Goal: Check status: Check status

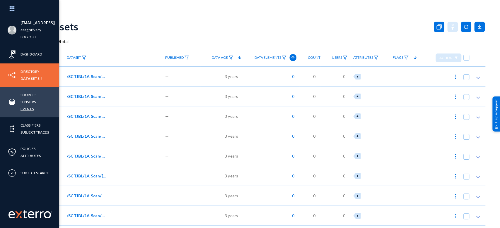
click at [31, 109] on link "Events" at bounding box center [26, 109] width 13 height 7
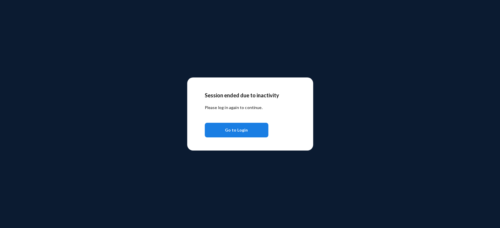
click at [252, 128] on button "Go to Login" at bounding box center [237, 130] width 64 height 15
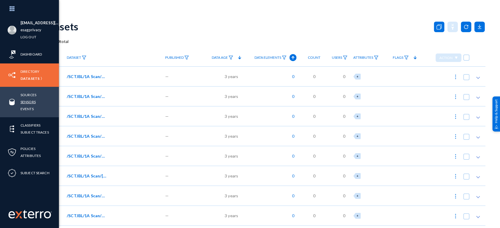
click at [32, 99] on link "Sensors" at bounding box center [27, 102] width 15 height 7
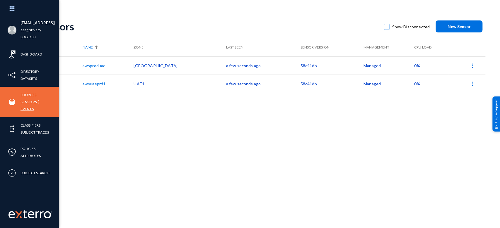
click at [27, 107] on link "Events" at bounding box center [26, 109] width 13 height 7
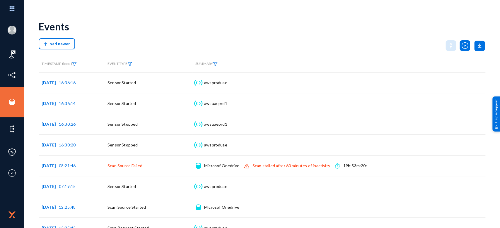
click at [284, 28] on div "Events" at bounding box center [262, 27] width 446 height 24
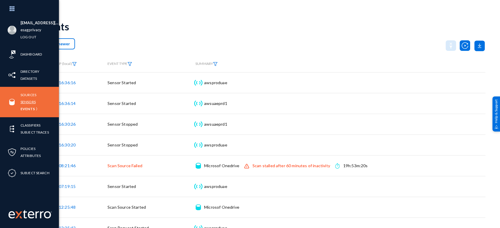
click at [31, 100] on link "Sensors" at bounding box center [27, 102] width 15 height 7
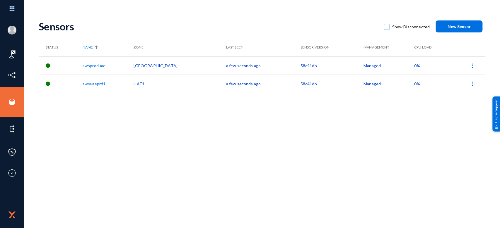
click at [414, 67] on span "0%" at bounding box center [417, 65] width 6 height 5
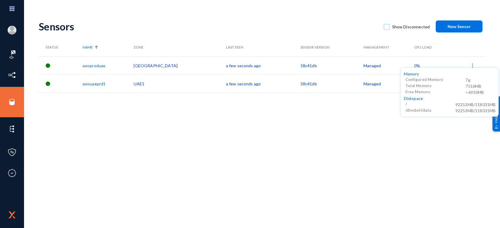
click at [384, 112] on div at bounding box center [250, 114] width 500 height 228
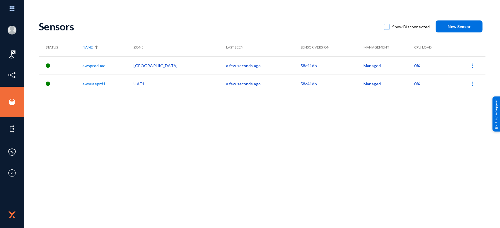
click at [414, 82] on span "0%" at bounding box center [417, 83] width 6 height 5
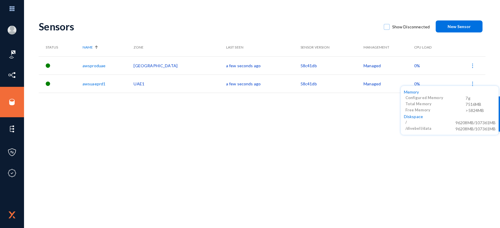
click at [402, 66] on div at bounding box center [250, 114] width 500 height 228
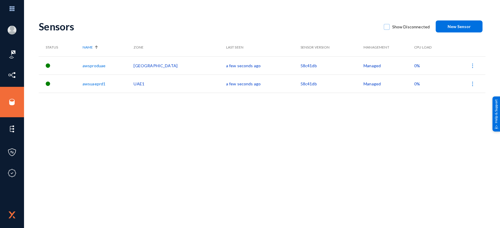
click at [414, 66] on span "0%" at bounding box center [417, 65] width 6 height 5
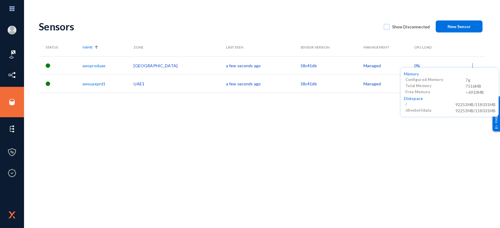
click at [370, 128] on div at bounding box center [250, 114] width 500 height 228
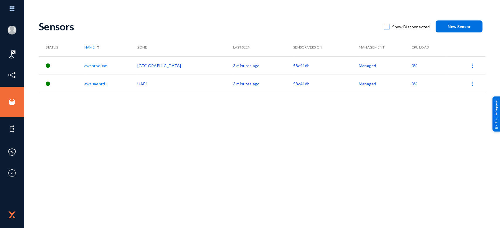
click at [411, 64] on span "0%" at bounding box center [414, 65] width 6 height 5
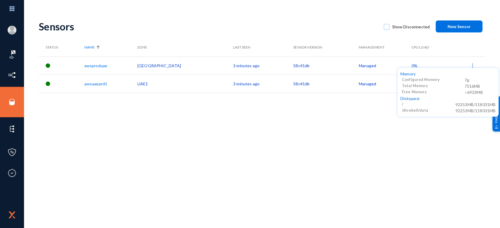
click at [238, 136] on div at bounding box center [250, 114] width 500 height 228
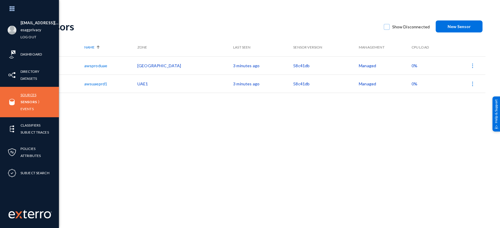
click at [28, 94] on link "Sources" at bounding box center [28, 95] width 16 height 7
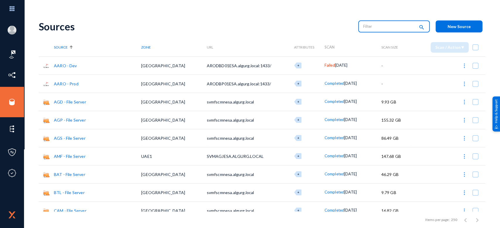
click at [365, 28] on input "text" at bounding box center [389, 26] width 52 height 9
type input "one"
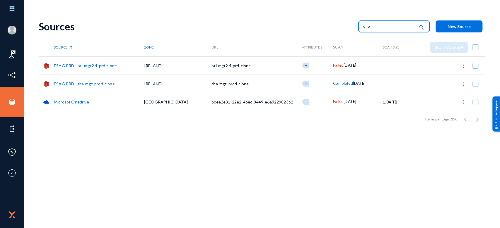
click at [333, 101] on span "Failed" at bounding box center [338, 101] width 11 height 5
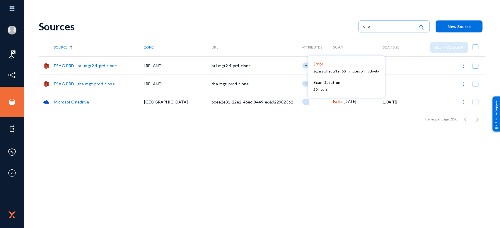
click at [473, 104] on div at bounding box center [250, 114] width 500 height 228
click at [475, 103] on span at bounding box center [475, 102] width 6 height 6
click at [475, 105] on input "checkbox" at bounding box center [475, 105] width 1 height 1
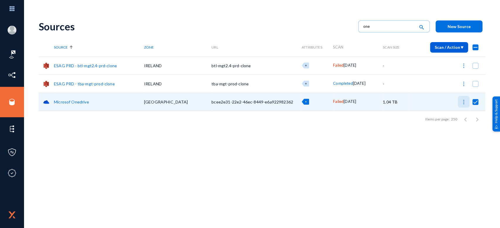
click at [463, 104] on img at bounding box center [463, 102] width 6 height 6
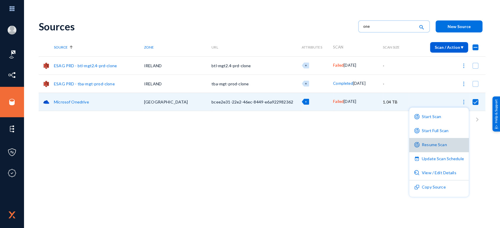
click at [440, 145] on button "Resume Scan" at bounding box center [438, 145] width 59 height 14
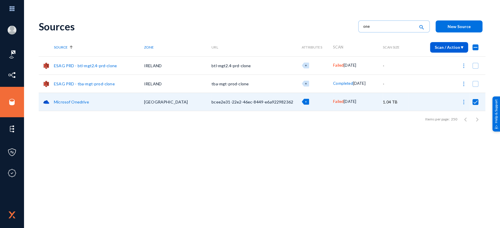
checkbox input "false"
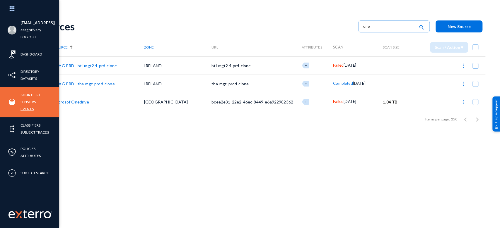
click at [25, 109] on link "Events" at bounding box center [26, 109] width 13 height 7
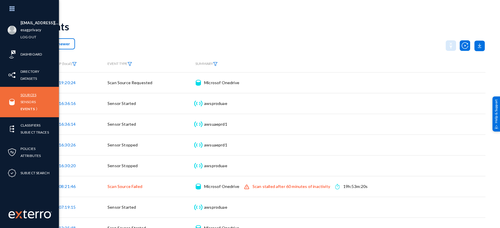
click at [34, 95] on link "Sources" at bounding box center [28, 95] width 16 height 7
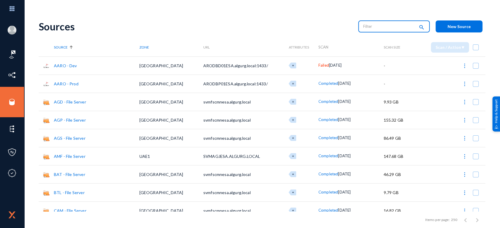
click at [383, 25] on input "text" at bounding box center [389, 26] width 52 height 9
type input "one"
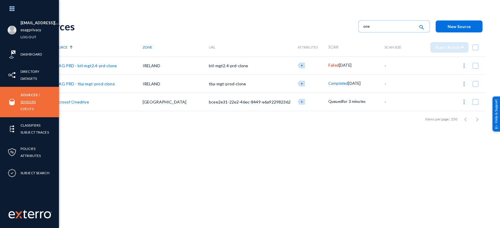
click at [31, 102] on link "Sensors" at bounding box center [27, 102] width 15 height 7
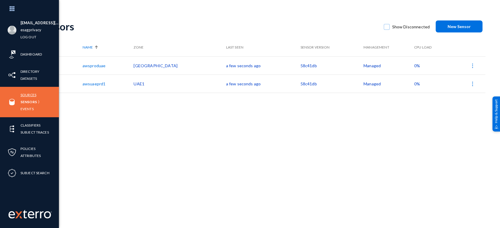
click at [27, 93] on link "Sources" at bounding box center [28, 95] width 16 height 7
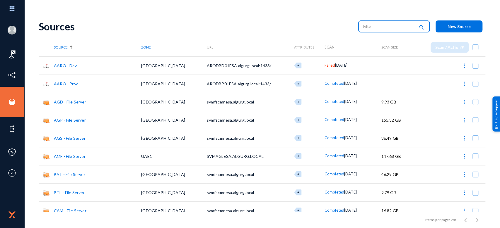
click at [369, 29] on input "text" at bounding box center [389, 26] width 52 height 9
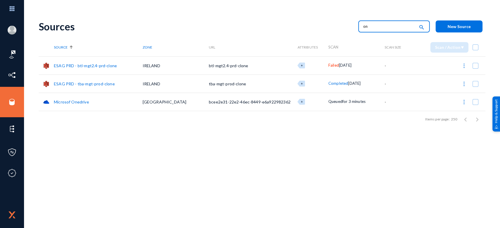
type input "o"
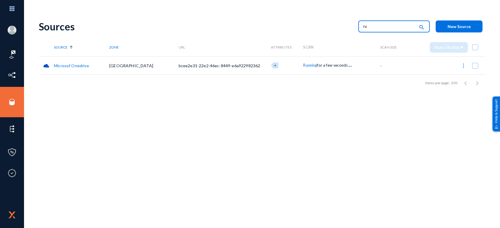
type input "r"
type input "one"
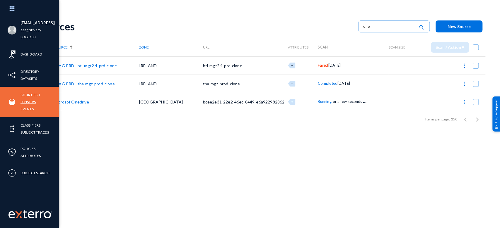
click at [30, 100] on link "Sensors" at bounding box center [27, 102] width 15 height 7
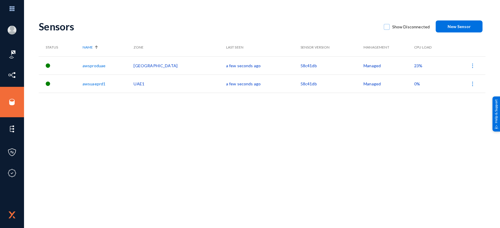
click at [414, 66] on span "23%" at bounding box center [418, 65] width 8 height 5
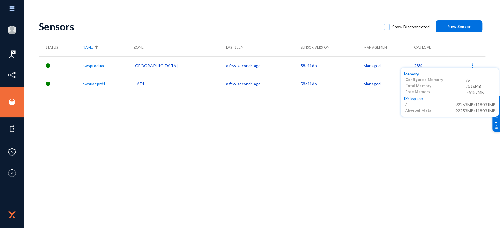
click at [404, 66] on div at bounding box center [250, 114] width 500 height 228
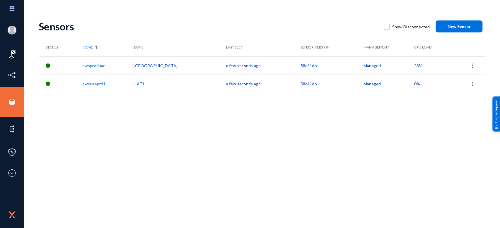
click at [414, 66] on span "23%" at bounding box center [418, 65] width 8 height 5
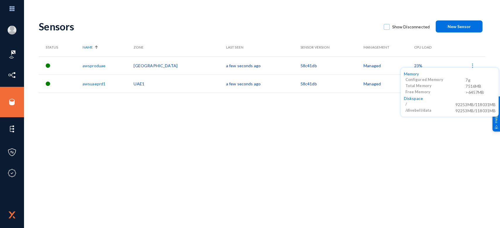
click at [404, 66] on div at bounding box center [250, 114] width 500 height 228
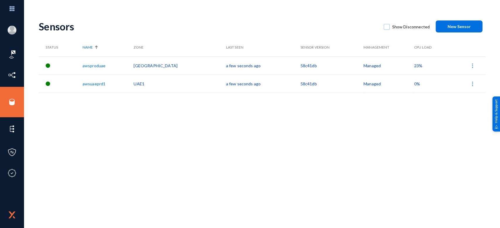
click at [414, 66] on span "23%" at bounding box center [418, 65] width 8 height 5
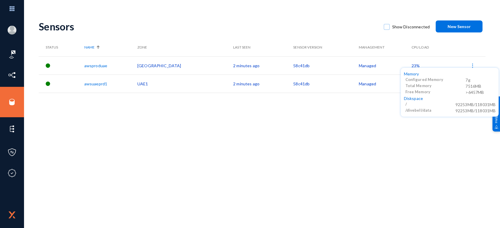
click at [0, 102] on div at bounding box center [250, 114] width 500 height 228
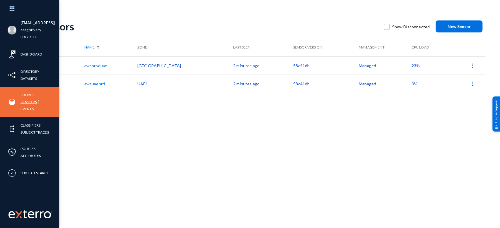
click at [27, 100] on link "Sensors" at bounding box center [28, 102] width 16 height 7
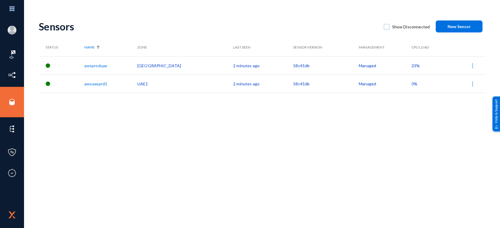
click at [411, 67] on span "23%" at bounding box center [415, 65] width 8 height 5
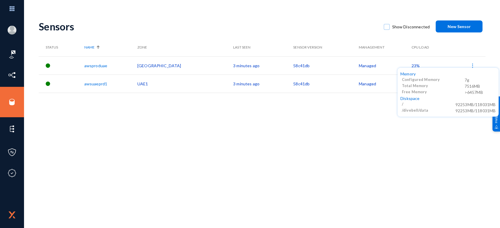
click at [284, 123] on div at bounding box center [250, 114] width 500 height 228
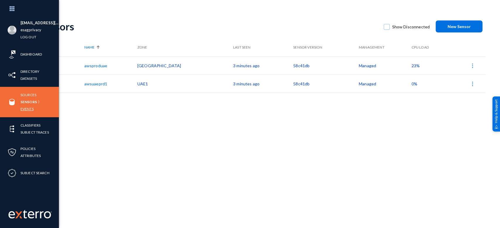
click at [27, 107] on link "Events" at bounding box center [26, 109] width 13 height 7
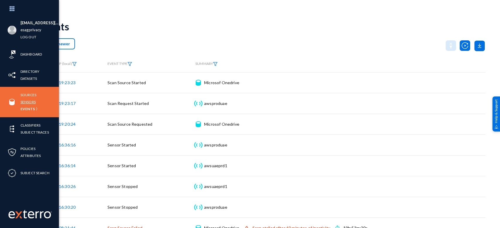
click at [27, 101] on link "Sensors" at bounding box center [27, 102] width 15 height 7
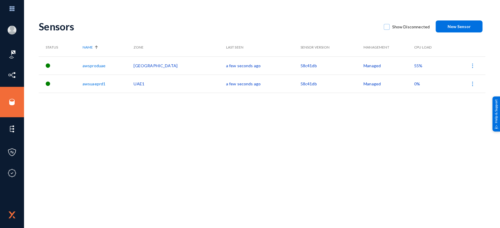
click at [414, 67] on span "55%" at bounding box center [418, 65] width 8 height 5
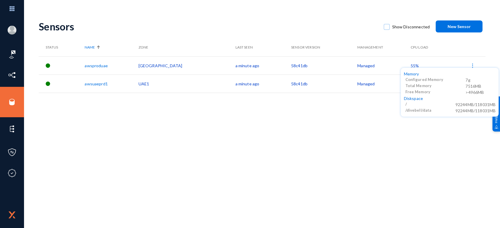
click at [400, 66] on div at bounding box center [250, 114] width 500 height 228
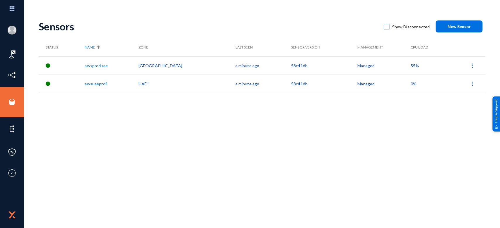
click at [410, 66] on span "55%" at bounding box center [414, 65] width 8 height 5
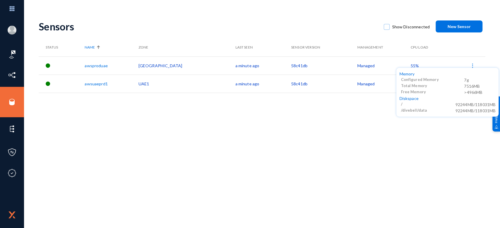
click at [113, 143] on div at bounding box center [250, 114] width 500 height 228
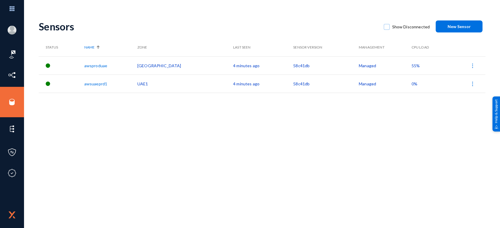
click at [411, 67] on span "55%" at bounding box center [415, 65] width 8 height 5
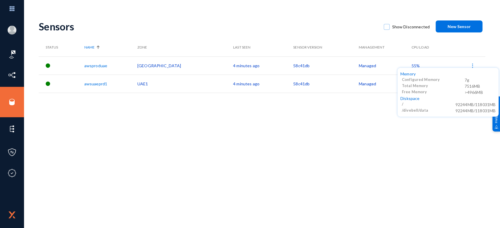
click at [438, 86] on div "Total Memory" at bounding box center [433, 86] width 62 height 6
click at [0, 104] on div at bounding box center [250, 114] width 500 height 228
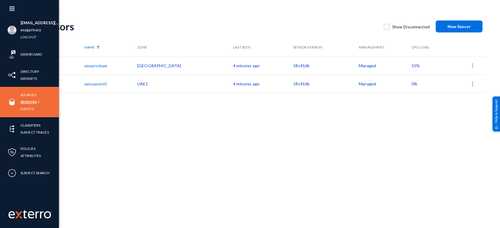
click at [27, 100] on link "Sensors" at bounding box center [28, 102] width 16 height 7
click at [26, 109] on link "Events" at bounding box center [26, 109] width 13 height 7
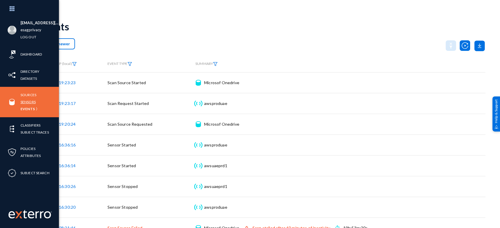
click at [25, 102] on link "Sensors" at bounding box center [27, 102] width 15 height 7
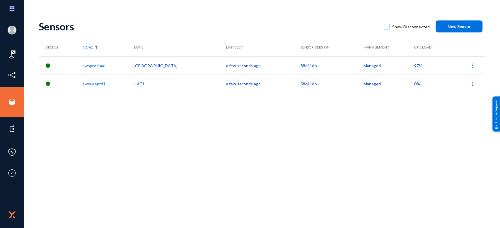
click at [414, 67] on span "97%" at bounding box center [418, 65] width 8 height 5
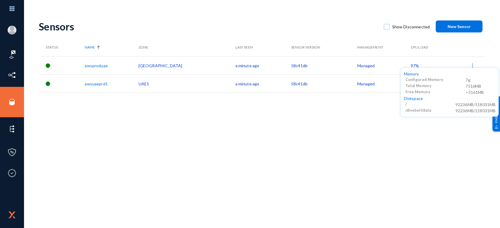
click at [307, 181] on div at bounding box center [250, 114] width 500 height 228
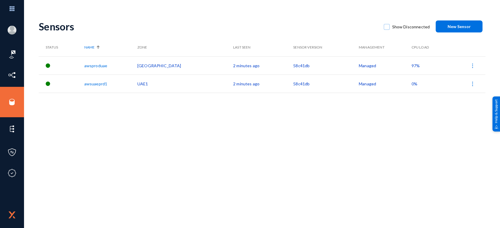
click at [411, 67] on span "97%" at bounding box center [415, 65] width 8 height 5
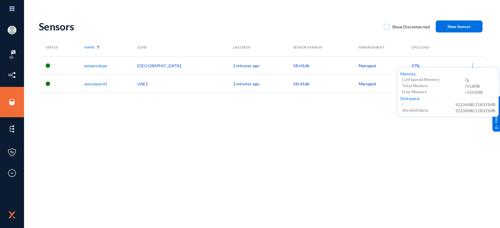
click at [367, 134] on div at bounding box center [250, 114] width 500 height 228
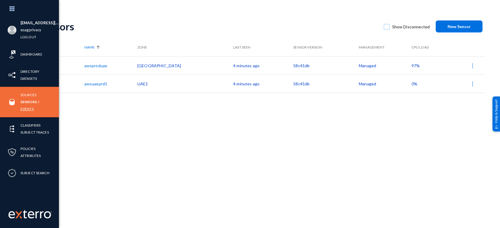
click at [23, 107] on link "Events" at bounding box center [26, 109] width 13 height 7
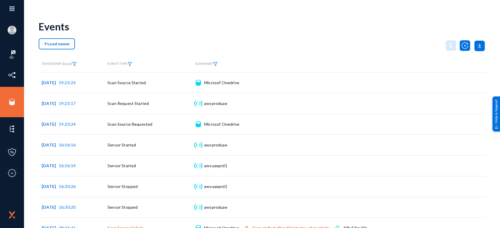
click at [173, 43] on div "Load newer" at bounding box center [262, 45] width 446 height 15
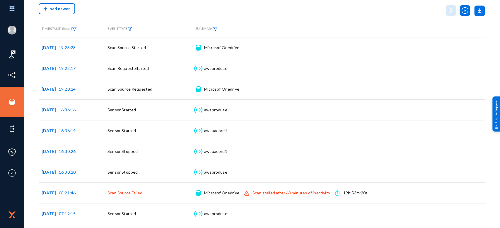
scroll to position [38, 0]
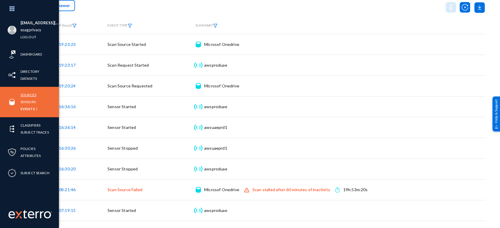
click at [28, 94] on link "Sources" at bounding box center [28, 95] width 16 height 7
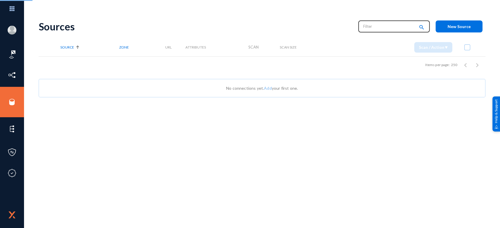
click at [382, 28] on input "text" at bounding box center [389, 26] width 52 height 9
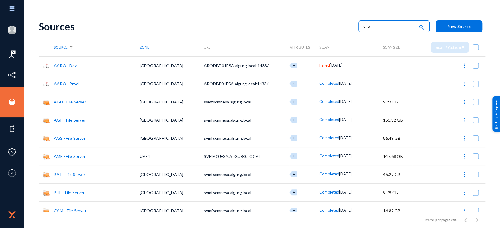
type input "one"
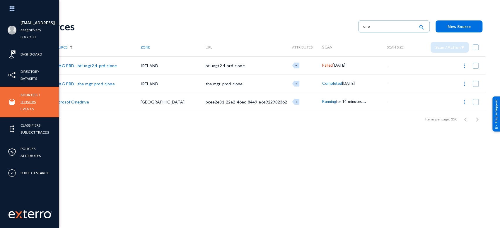
click at [30, 102] on link "Sensors" at bounding box center [27, 102] width 15 height 7
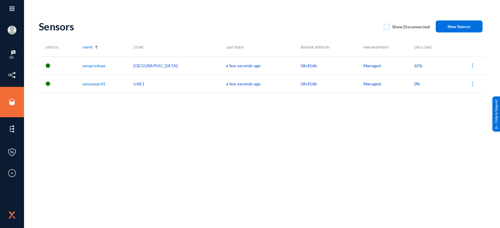
click at [414, 67] on span "65%" at bounding box center [418, 65] width 8 height 5
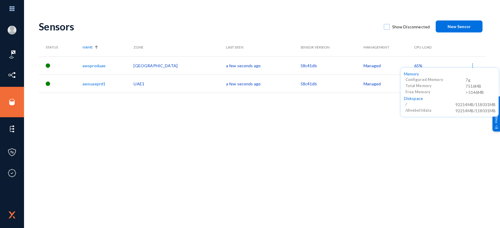
click at [316, 141] on div at bounding box center [250, 114] width 500 height 228
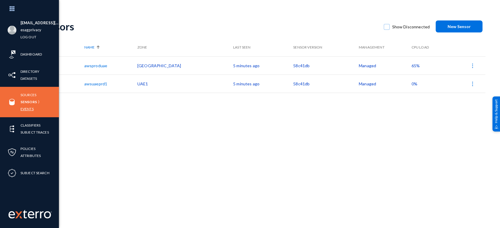
click at [26, 109] on link "Events" at bounding box center [26, 109] width 13 height 7
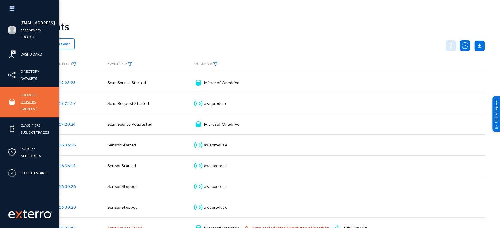
click at [30, 101] on link "Sensors" at bounding box center [27, 102] width 15 height 7
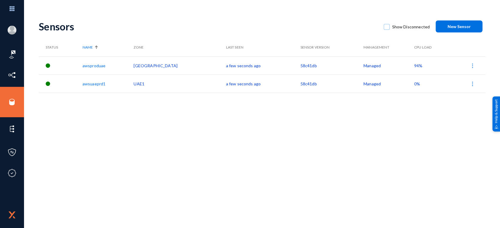
click at [414, 65] on span "94%" at bounding box center [418, 65] width 8 height 5
